Goal: Transaction & Acquisition: Purchase product/service

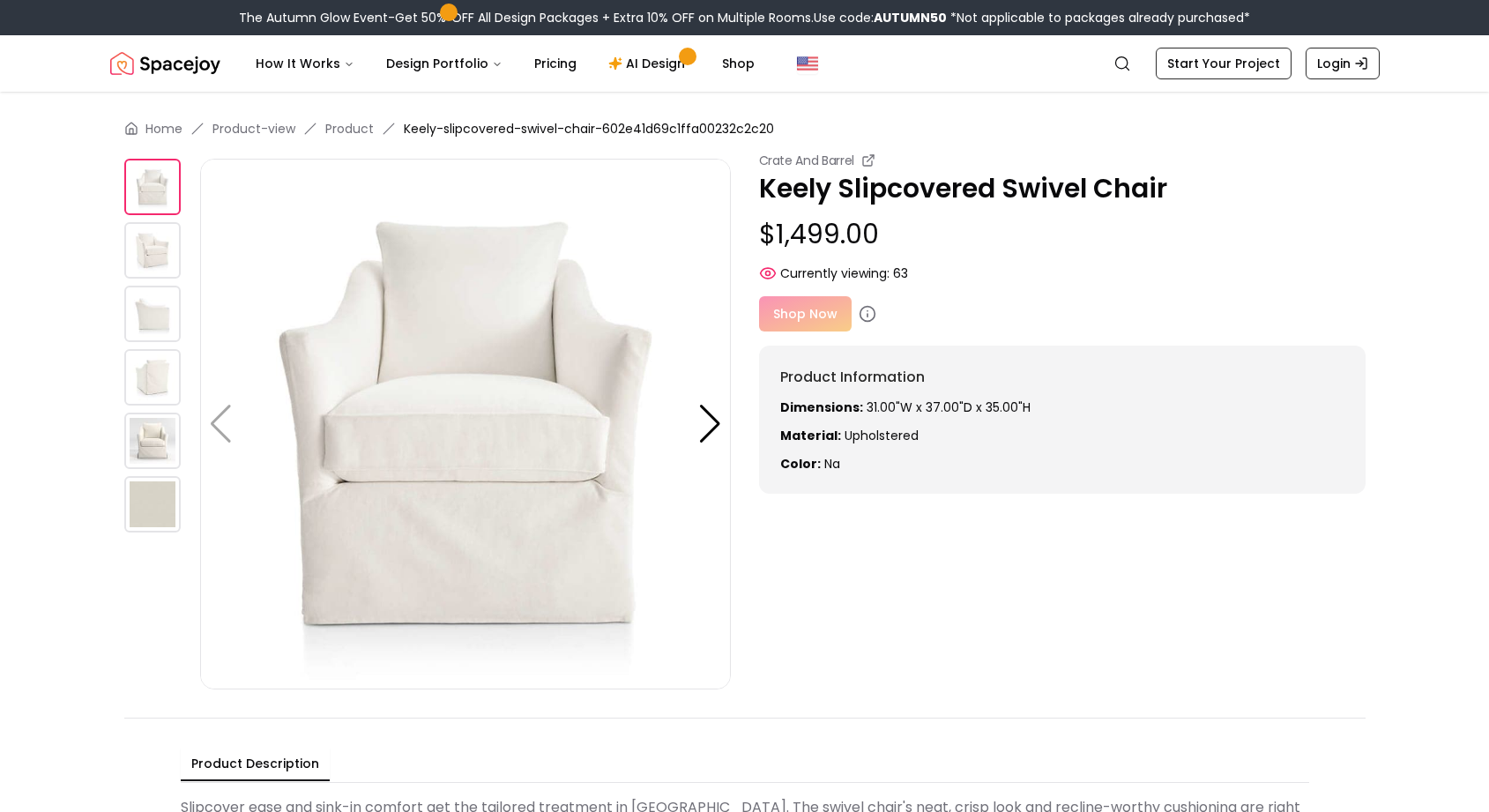
click at [806, 321] on div "Shop Now" at bounding box center [1062, 314] width 607 height 35
click at [153, 274] on img at bounding box center [152, 250] width 56 height 56
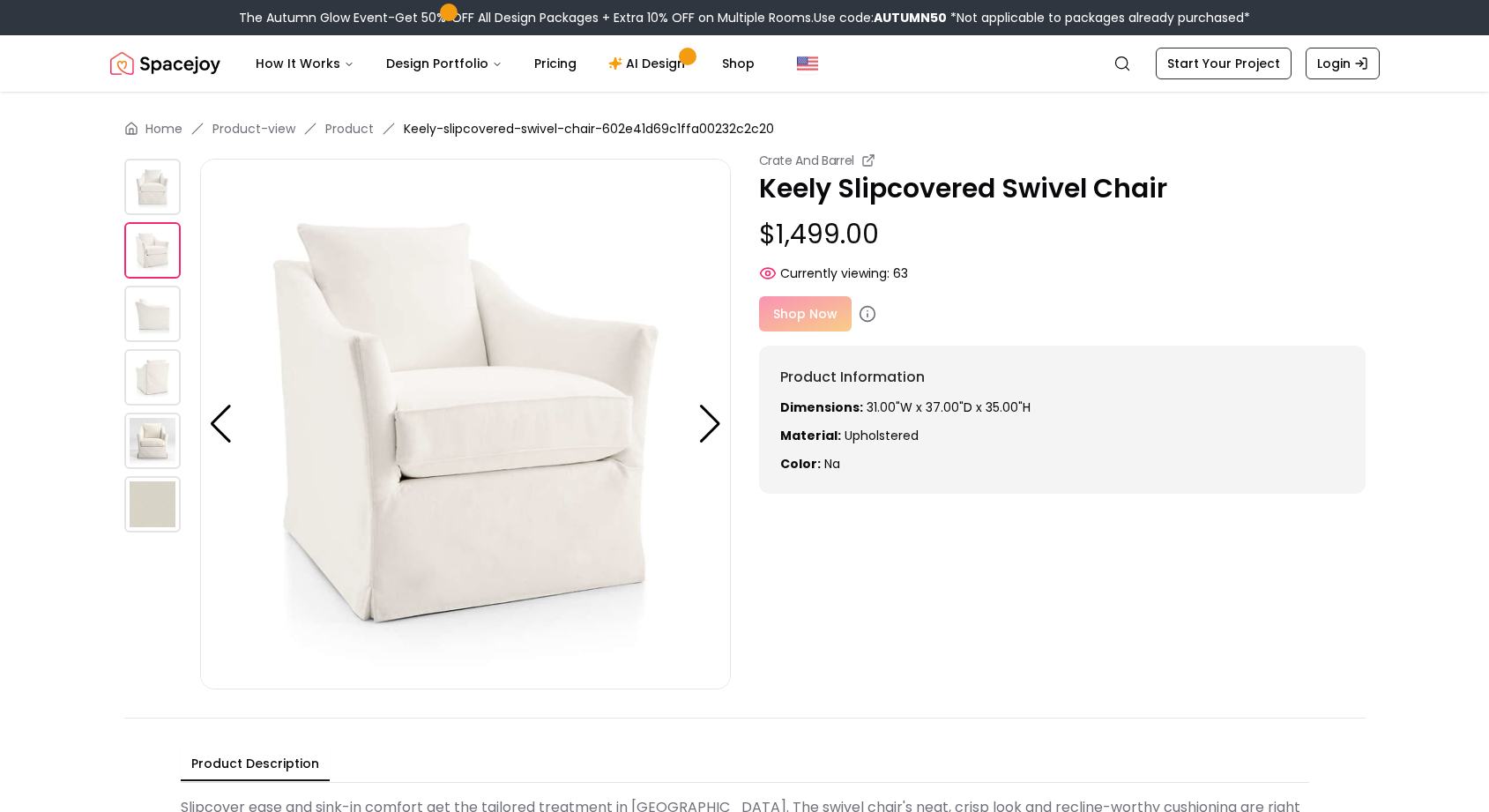
click at [141, 313] on img at bounding box center [152, 314] width 56 height 56
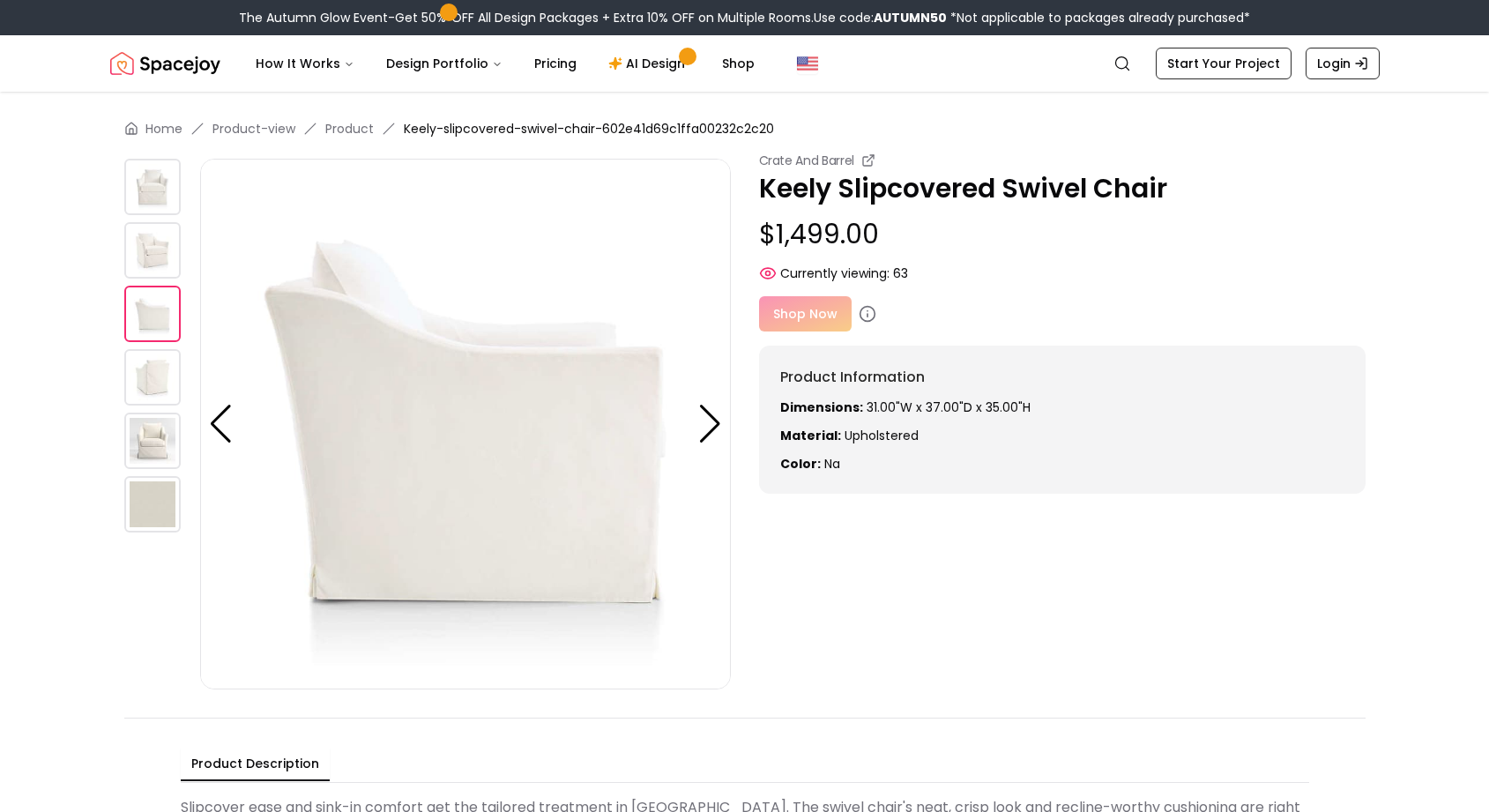
click at [143, 387] on img at bounding box center [152, 377] width 56 height 56
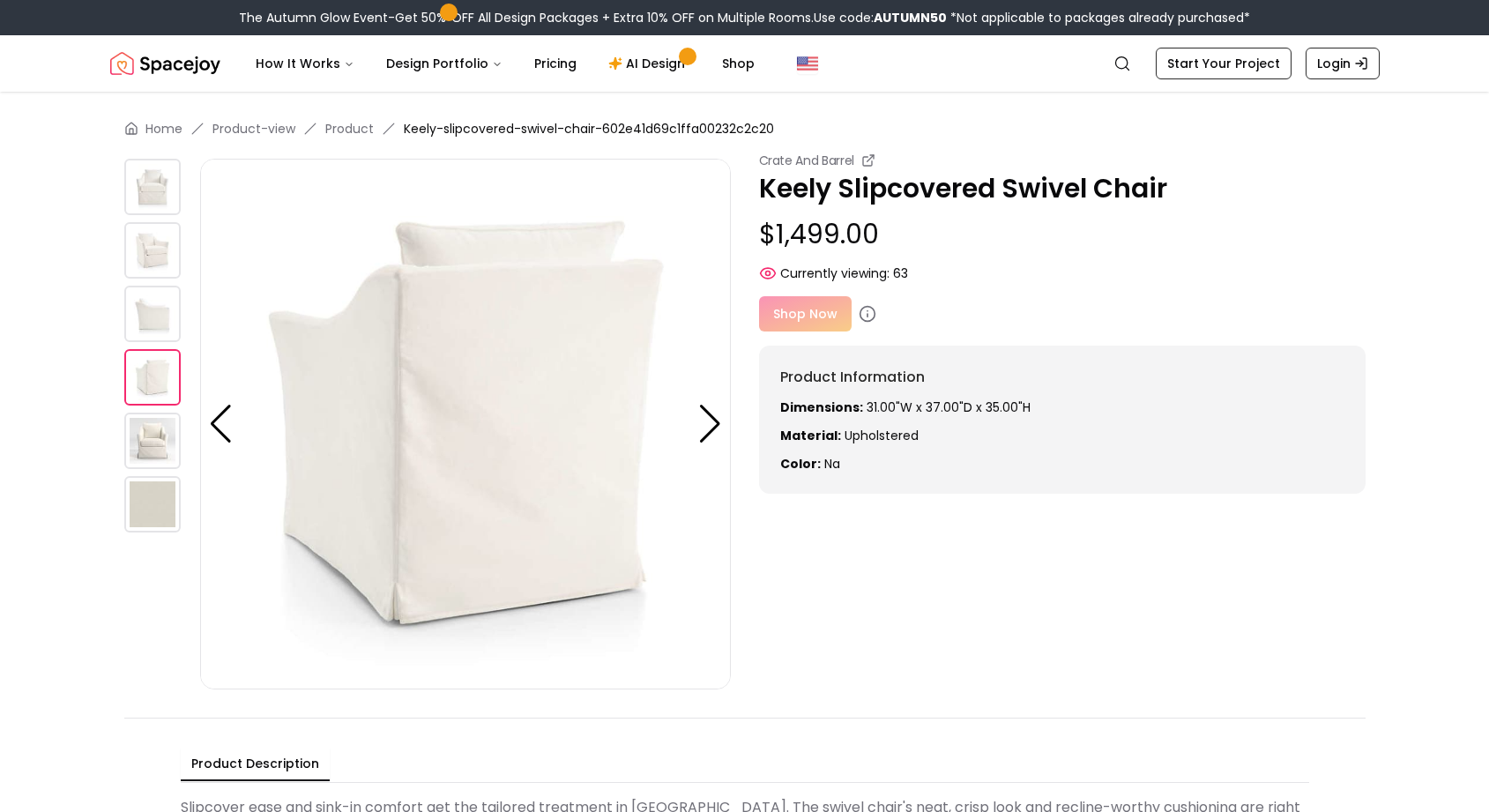
click at [142, 472] on div at bounding box center [162, 424] width 76 height 531
click at [154, 461] on img at bounding box center [152, 441] width 56 height 56
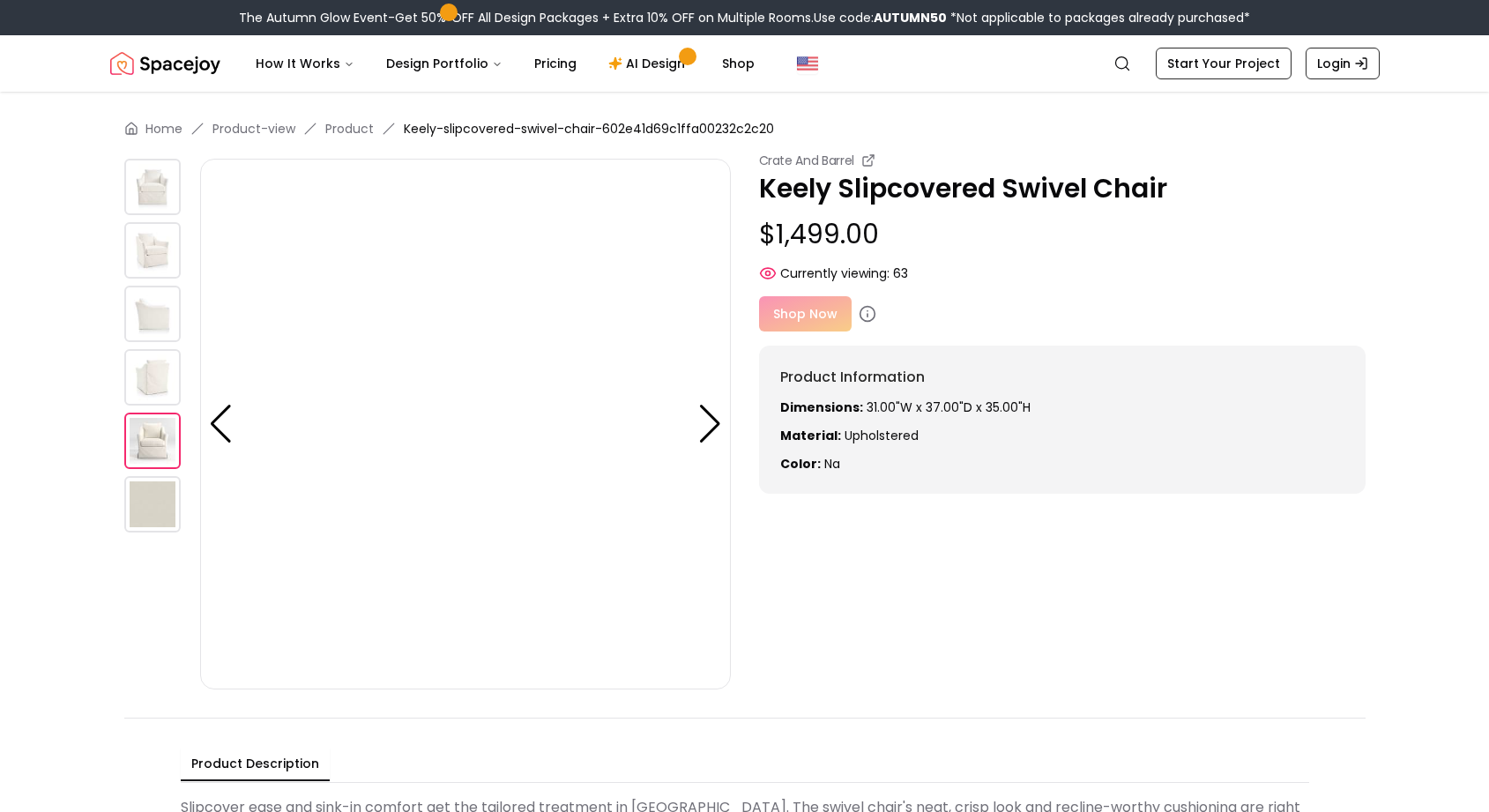
click at [150, 526] on img at bounding box center [152, 504] width 56 height 56
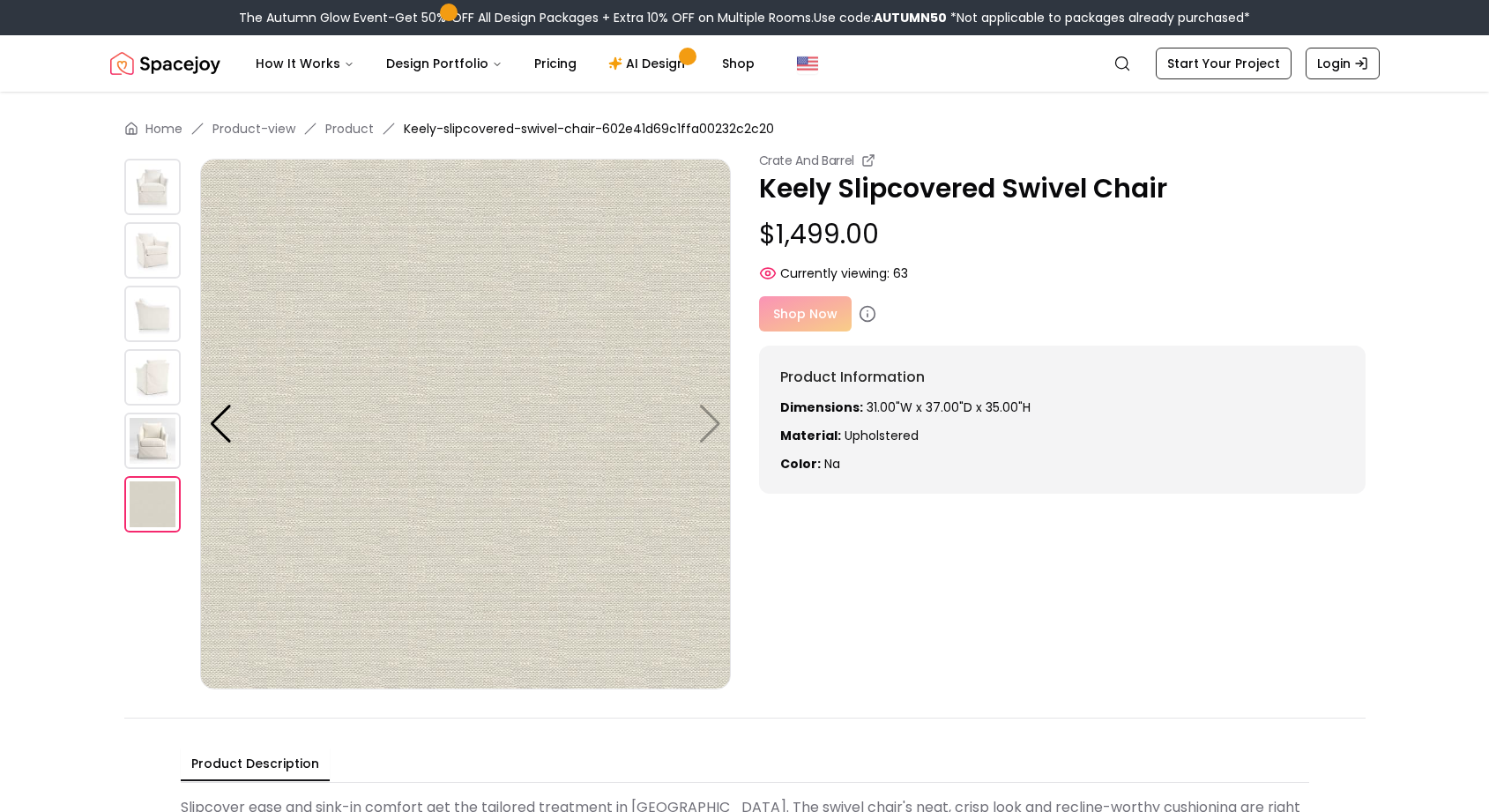
click at [720, 415] on img at bounding box center [465, 424] width 531 height 531
click at [219, 425] on div at bounding box center [221, 424] width 24 height 39
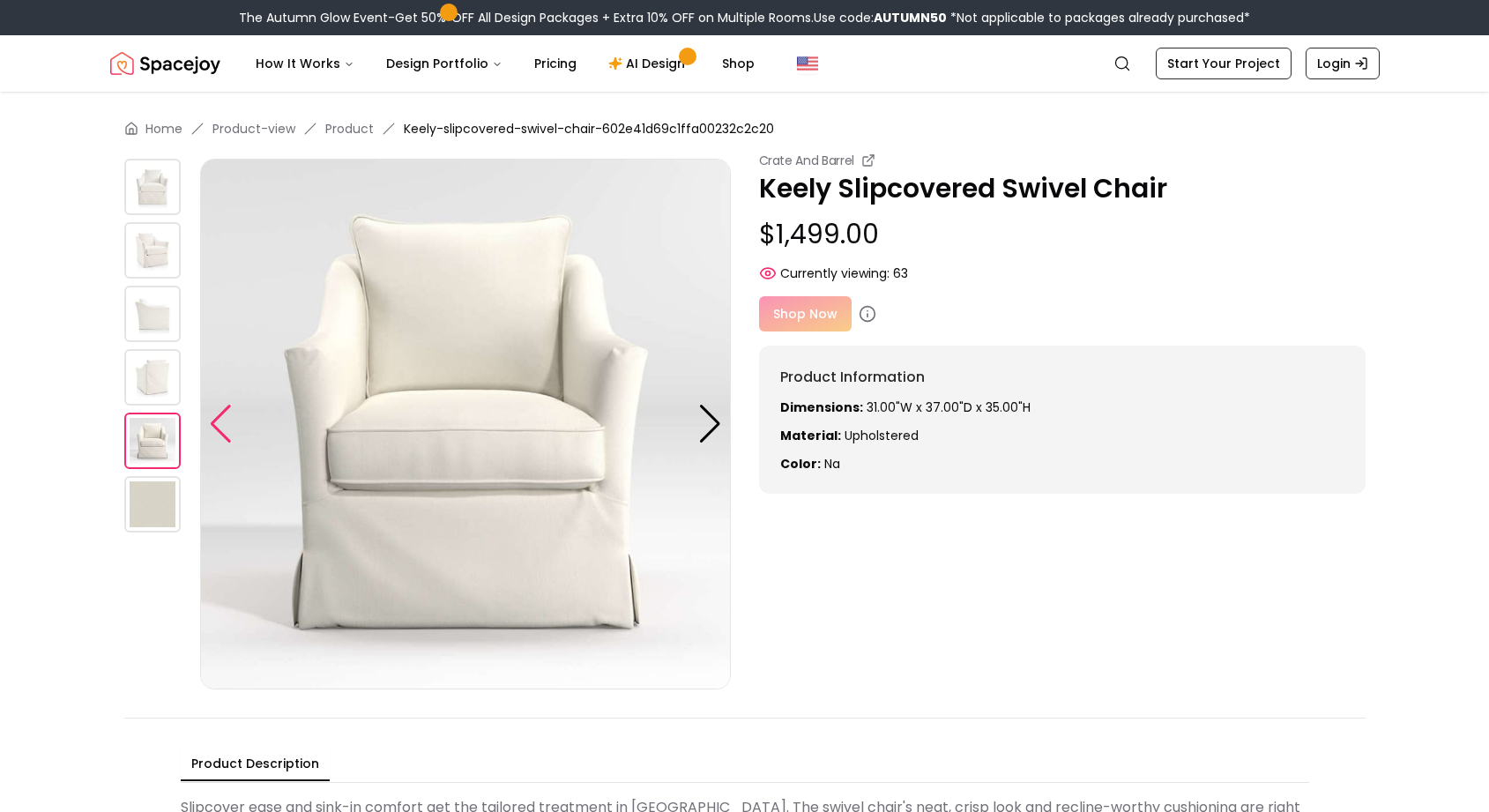
click at [219, 425] on div at bounding box center [221, 424] width 24 height 39
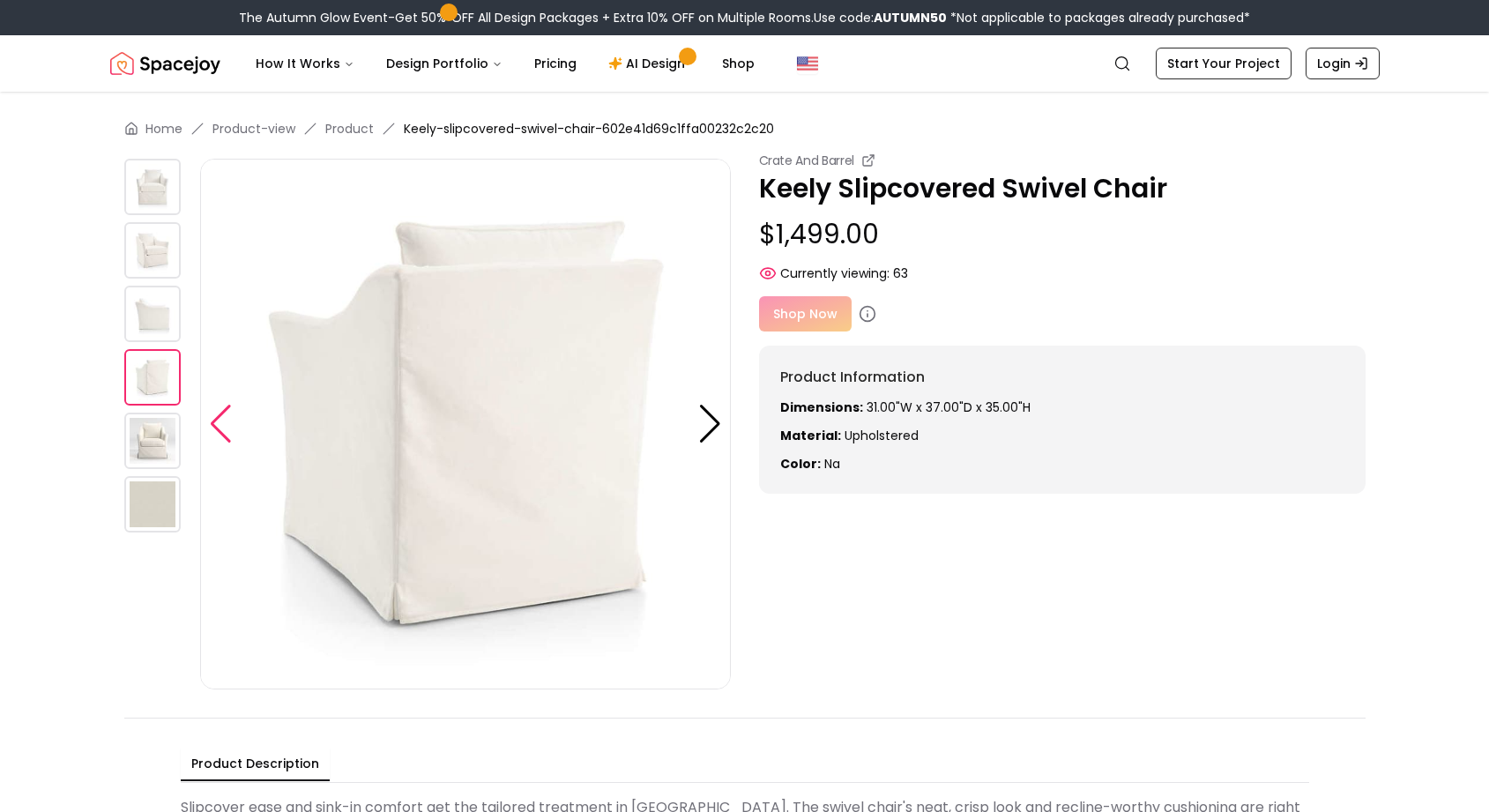
click at [219, 425] on div at bounding box center [221, 424] width 24 height 39
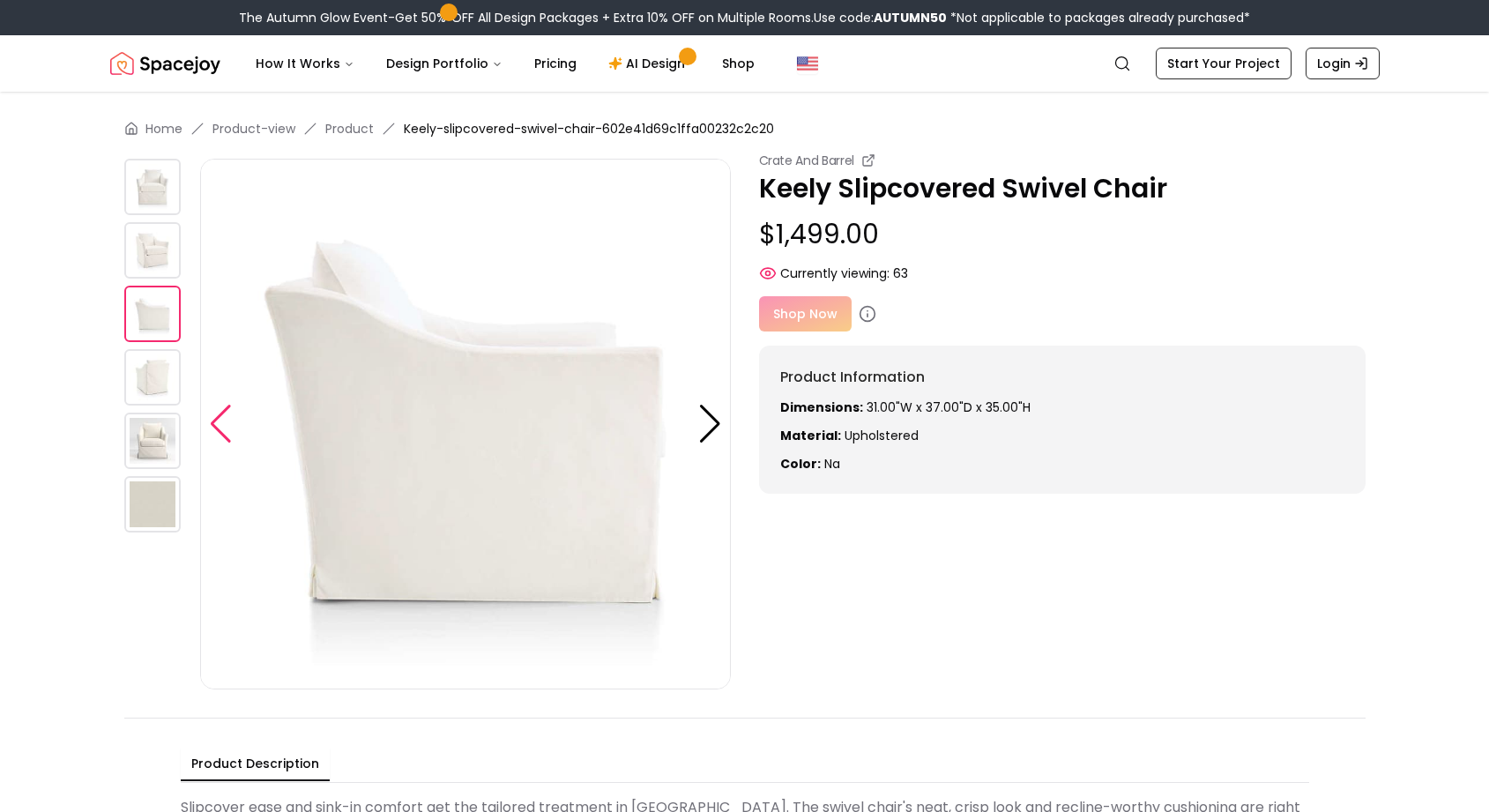
click at [219, 425] on div at bounding box center [221, 424] width 24 height 39
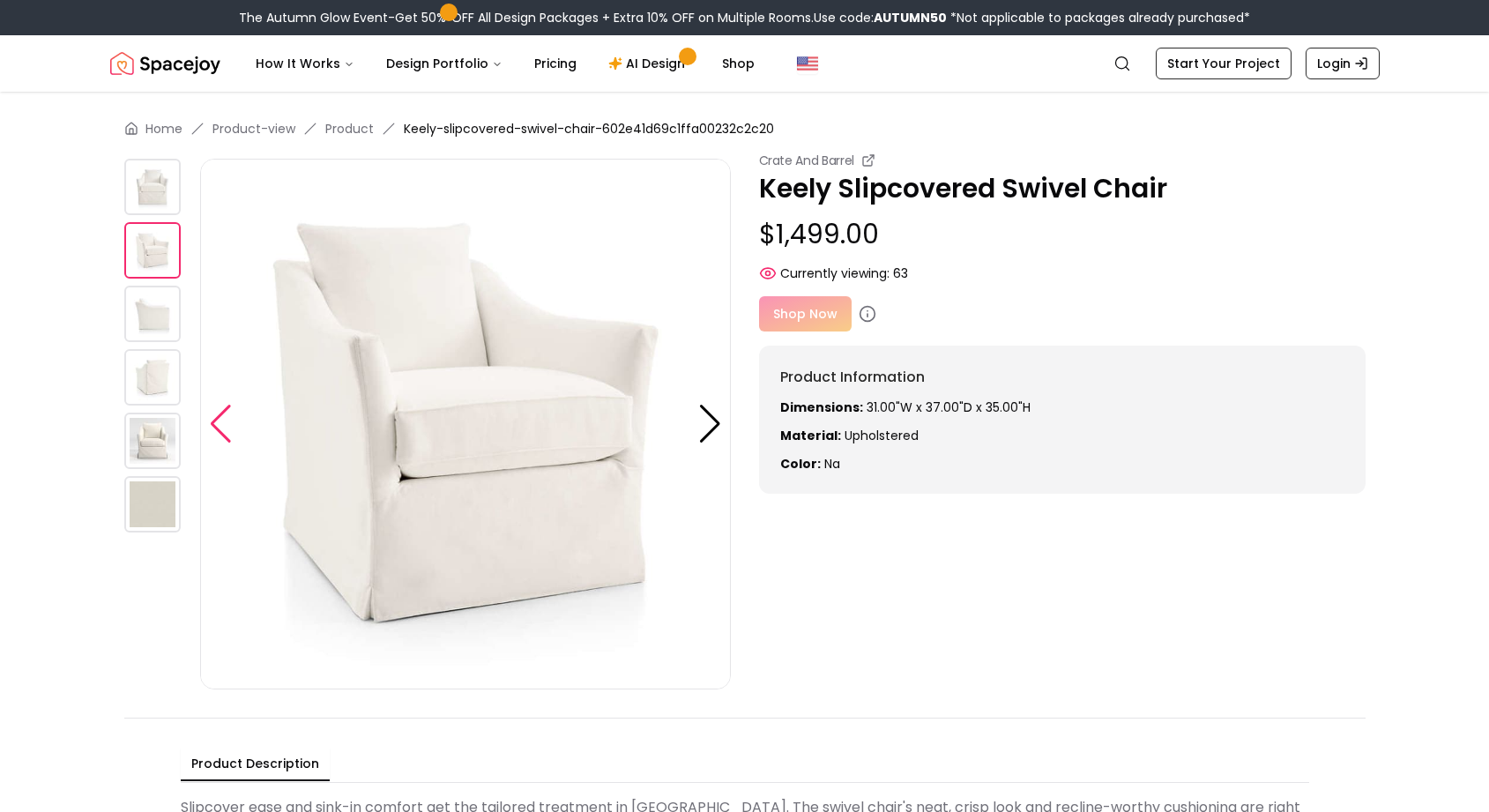
click at [219, 425] on div at bounding box center [221, 424] width 24 height 39
